Goal: Find specific page/section: Find specific page/section

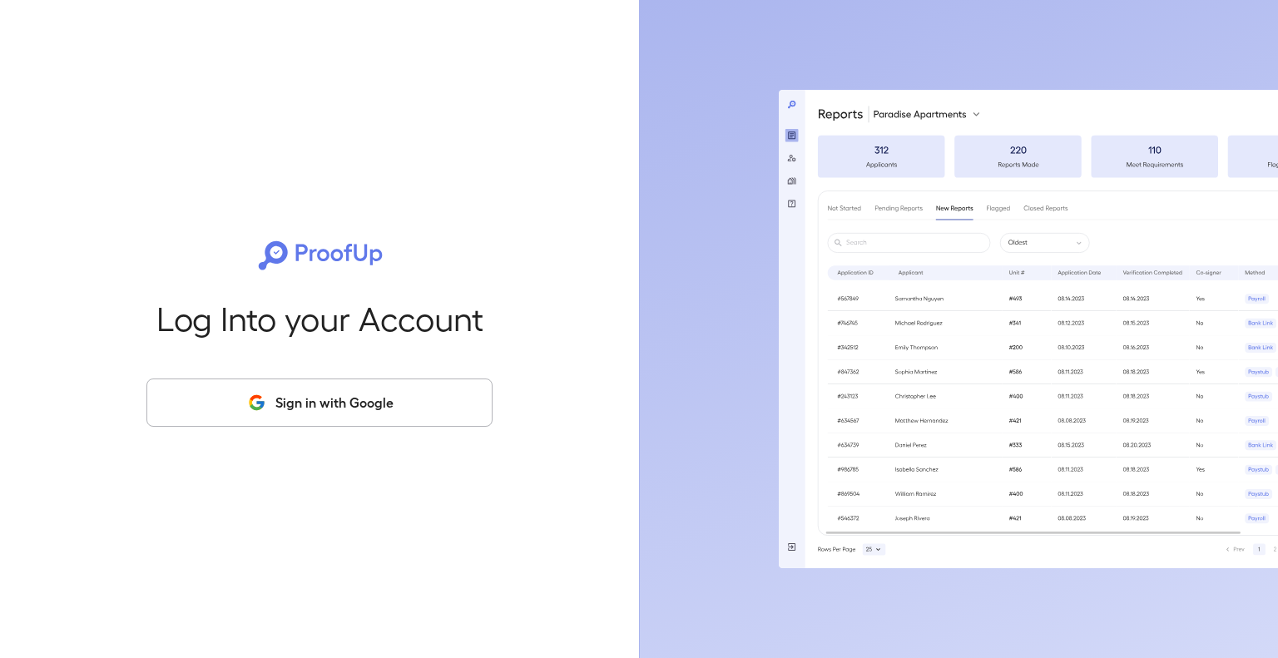
click at [272, 414] on button "Sign in with Google" at bounding box center [319, 403] width 346 height 48
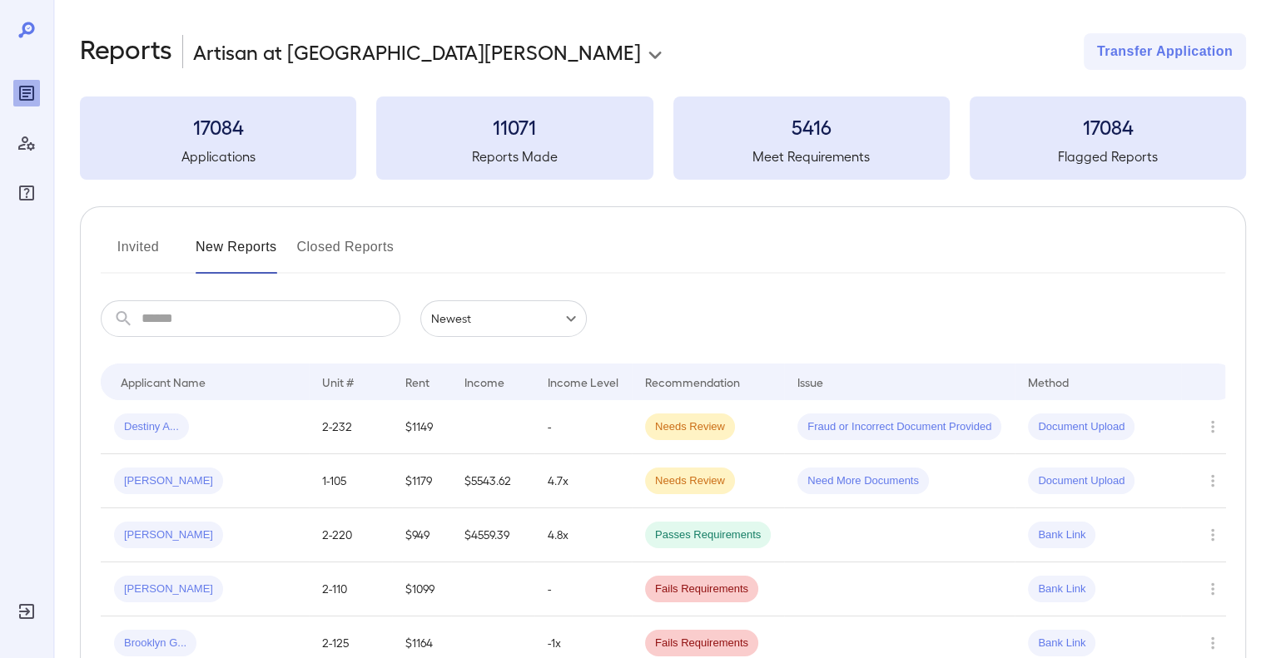
click at [182, 475] on div "[PERSON_NAME]" at bounding box center [204, 481] width 181 height 27
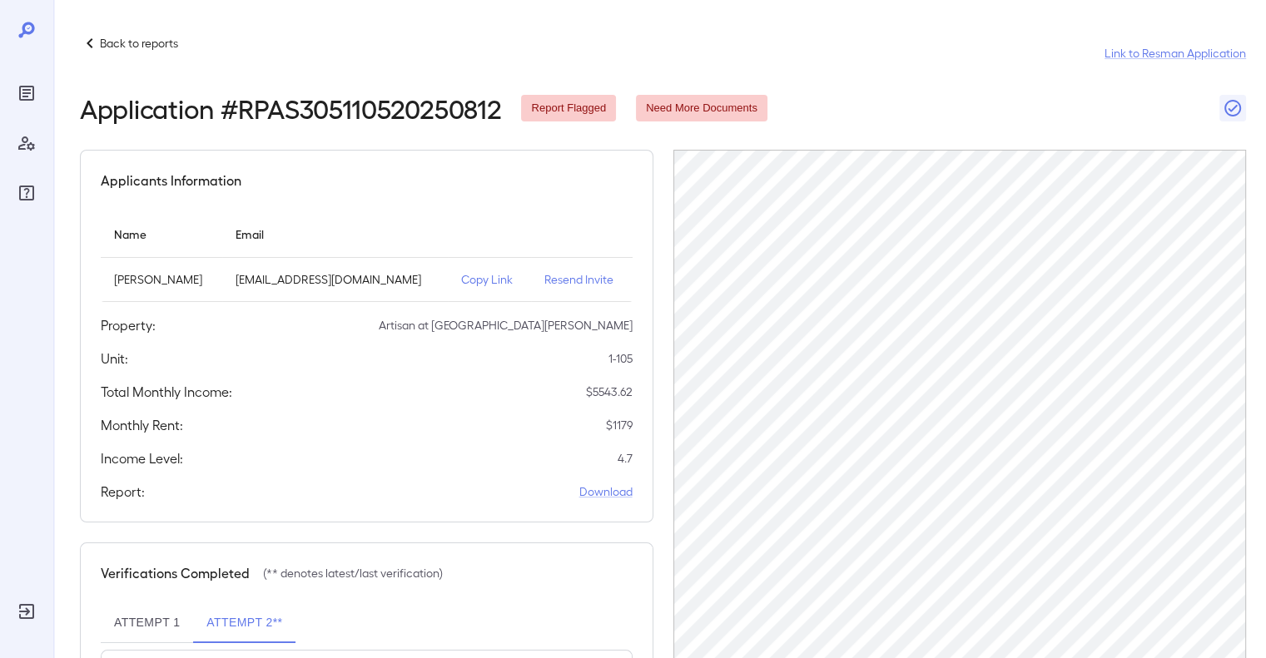
drag, startPoint x: 92, startPoint y: 32, endPoint x: 80, endPoint y: 2, distance: 32.9
click at [91, 33] on icon at bounding box center [90, 43] width 20 height 20
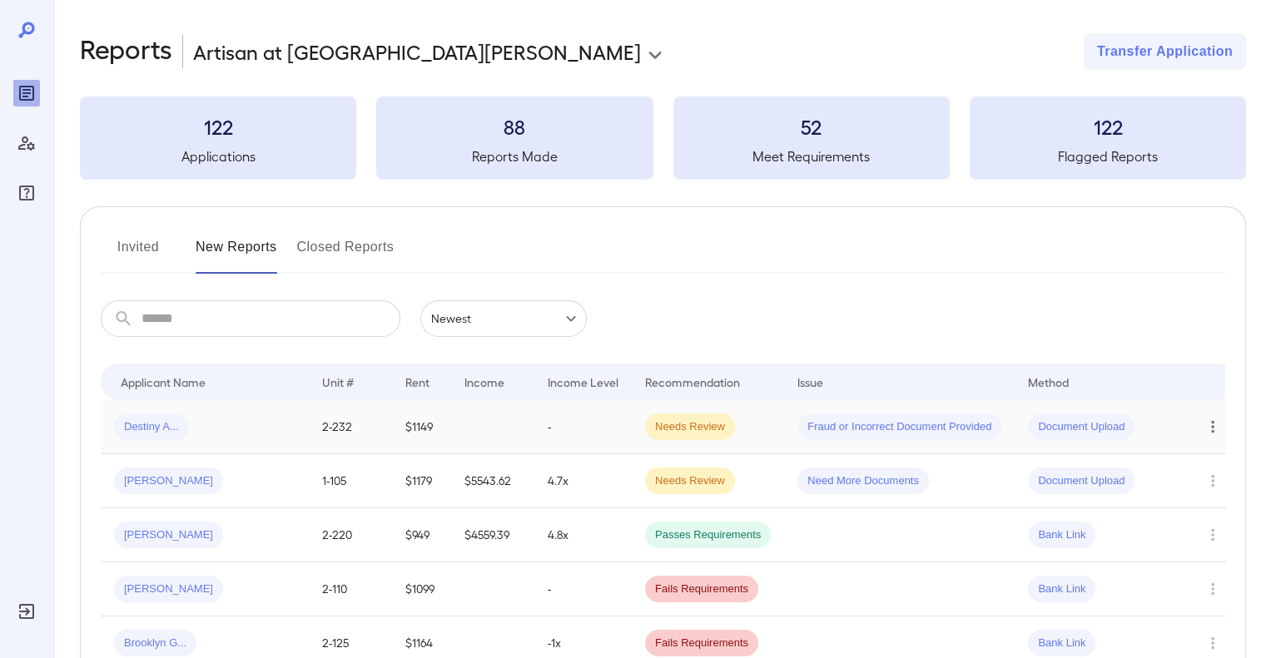
click at [1209, 429] on icon "Row Actions" at bounding box center [1212, 427] width 18 height 20
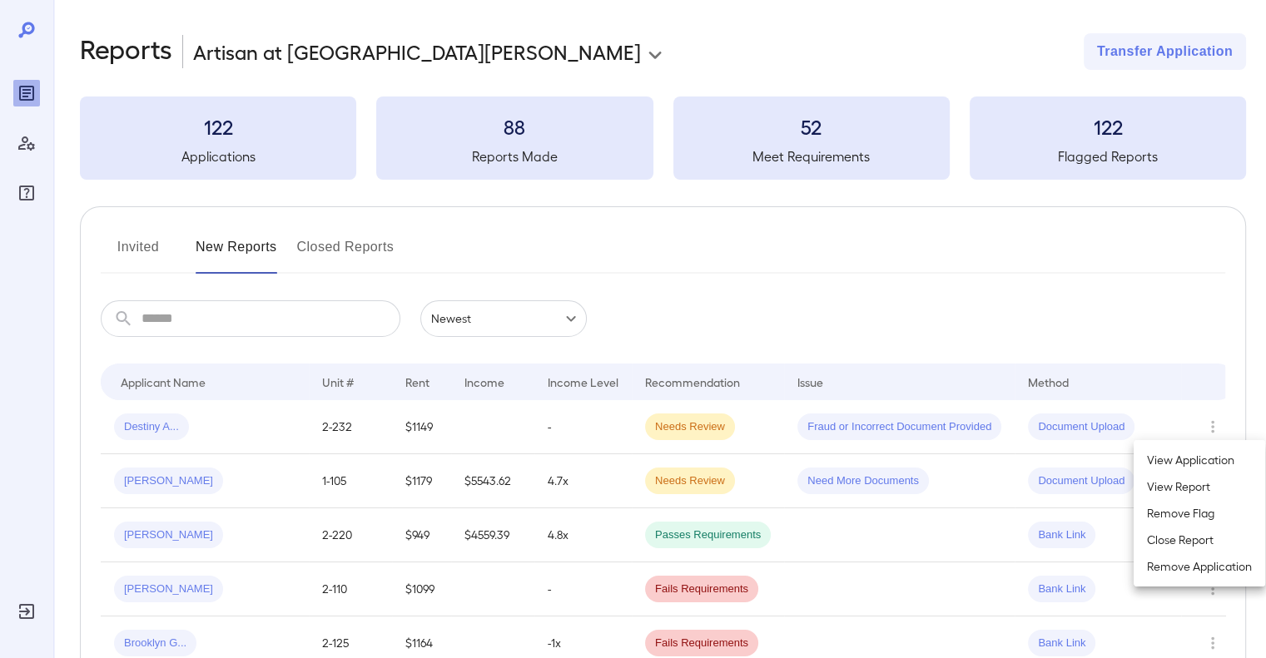
click at [225, 433] on div at bounding box center [633, 329] width 1266 height 658
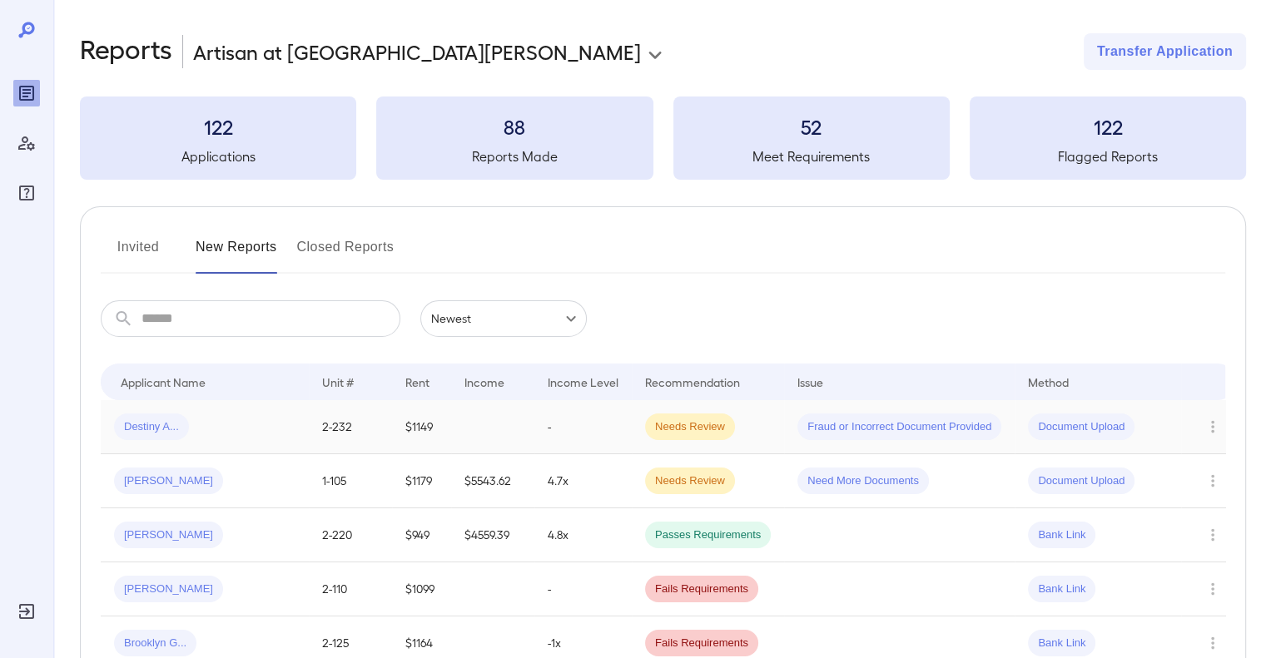
click at [225, 432] on div "Destiny A..." at bounding box center [204, 427] width 181 height 27
